Goal: Task Accomplishment & Management: Use online tool/utility

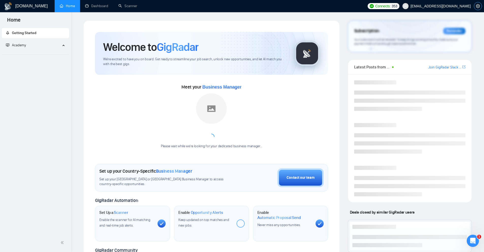
click at [479, 6] on icon "setting" at bounding box center [478, 6] width 4 height 4
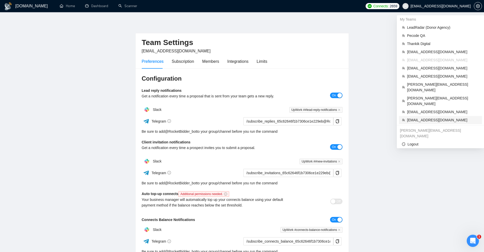
click at [430, 117] on span "[EMAIL_ADDRESS][DOMAIN_NAME]" at bounding box center [443, 120] width 72 height 6
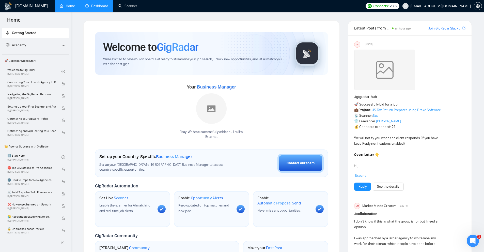
click at [96, 6] on link "Dashboard" at bounding box center [96, 6] width 23 height 4
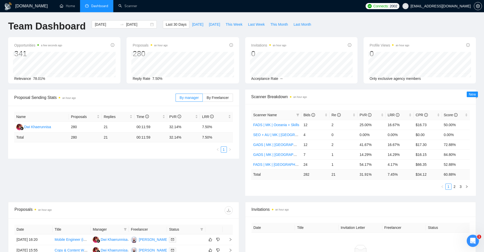
click at [109, 40] on div "Opportunities a few seconds ago 341 Relevance 78.01%" at bounding box center [64, 60] width 112 height 46
click at [130, 8] on link "Scanner" at bounding box center [127, 6] width 19 height 4
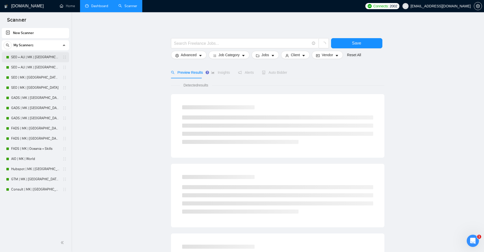
click at [27, 62] on link "SEO + AU | MK | [GEOGRAPHIC_DATA] | Titles" at bounding box center [35, 57] width 48 height 10
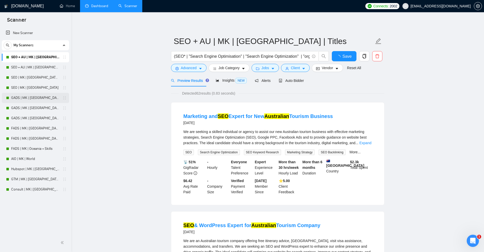
click at [20, 98] on link "GADS | MK | [GEOGRAPHIC_DATA] | Titles" at bounding box center [35, 98] width 48 height 10
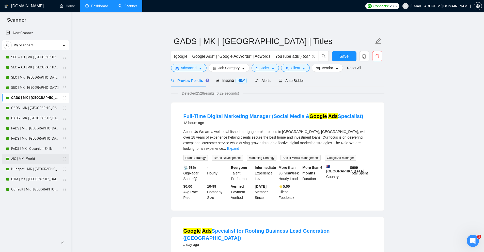
click at [23, 155] on link "AIO | MK | World" at bounding box center [35, 159] width 48 height 10
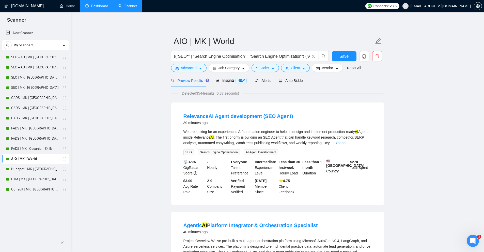
scroll to position [0, 351]
click at [27, 184] on link "Consult | MK | [GEOGRAPHIC_DATA]" at bounding box center [35, 189] width 48 height 10
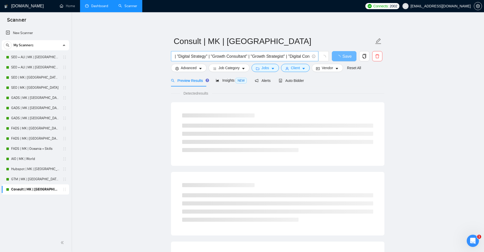
scroll to position [0, 203]
click at [226, 54] on input "("Marketing Consultant" | "Marketing Strategist" | "Advertising Strategist" | "…" at bounding box center [242, 56] width 136 height 6
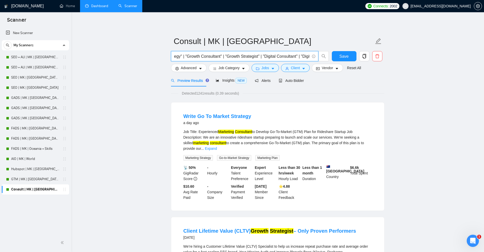
scroll to position [0, 0]
drag, startPoint x: 307, startPoint y: 75, endPoint x: 304, endPoint y: 76, distance: 3.6
click at [307, 75] on div "Preview Results Insights NEW Alerts Auto Bidder" at bounding box center [278, 80] width 214 height 12
click at [290, 79] on span "Auto Bidder" at bounding box center [291, 81] width 25 height 4
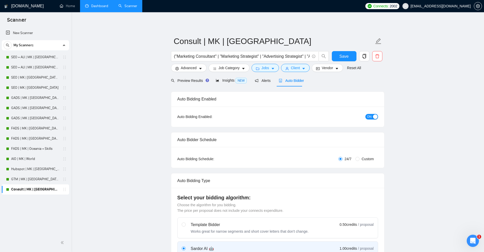
checkbox input "true"
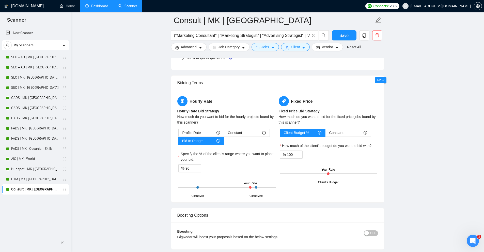
scroll to position [554, 0]
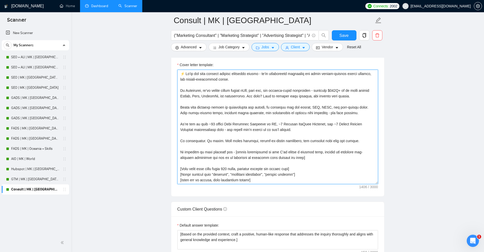
click at [201, 73] on textarea "Cover letter template:" at bounding box center [277, 127] width 201 height 114
click at [234, 86] on textarea "Cover letter template:" at bounding box center [277, 127] width 201 height 114
click at [257, 86] on textarea "Cover letter template:" at bounding box center [277, 127] width 201 height 114
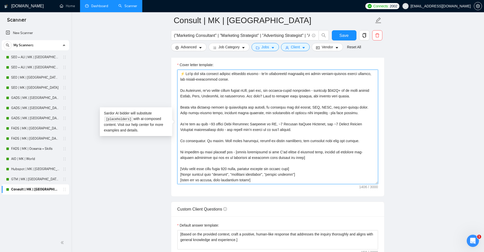
click at [197, 91] on textarea "Cover letter template:" at bounding box center [277, 127] width 201 height 114
click at [225, 92] on textarea "Cover letter template:" at bounding box center [277, 127] width 201 height 114
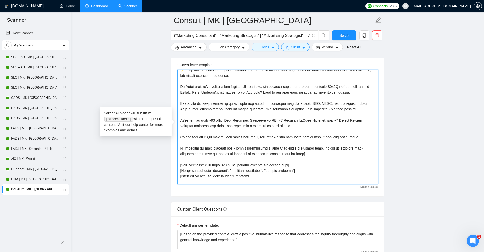
scroll to position [0, 0]
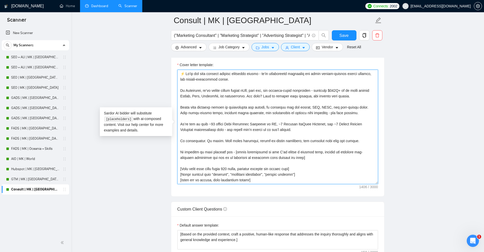
click at [344, 92] on textarea "Cover letter template:" at bounding box center [277, 127] width 201 height 114
drag, startPoint x: 344, startPoint y: 92, endPoint x: 332, endPoint y: 115, distance: 26.6
click at [332, 115] on textarea "Cover letter template:" at bounding box center [277, 127] width 201 height 114
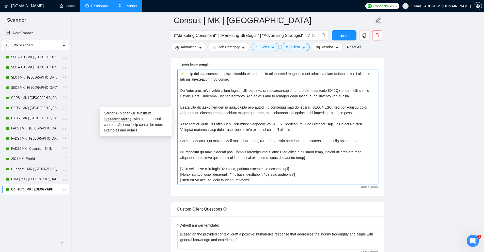
click at [261, 160] on textarea "Cover letter template:" at bounding box center [277, 127] width 201 height 114
click at [306, 157] on textarea "Cover letter template:" at bounding box center [277, 127] width 201 height 114
drag, startPoint x: 231, startPoint y: 151, endPoint x: 304, endPoint y: 153, distance: 73.5
click at [304, 153] on textarea "Cover letter template:" at bounding box center [277, 127] width 201 height 114
click at [311, 153] on textarea "Cover letter template:" at bounding box center [277, 127] width 201 height 114
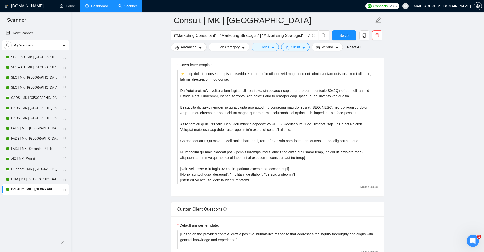
click at [410, 105] on main "Consult | MK | [GEOGRAPHIC_DATA] ("Marketing Consultant" | "Marketing Strategis…" at bounding box center [277, 222] width 397 height 1513
